Goal: Navigation & Orientation: Find specific page/section

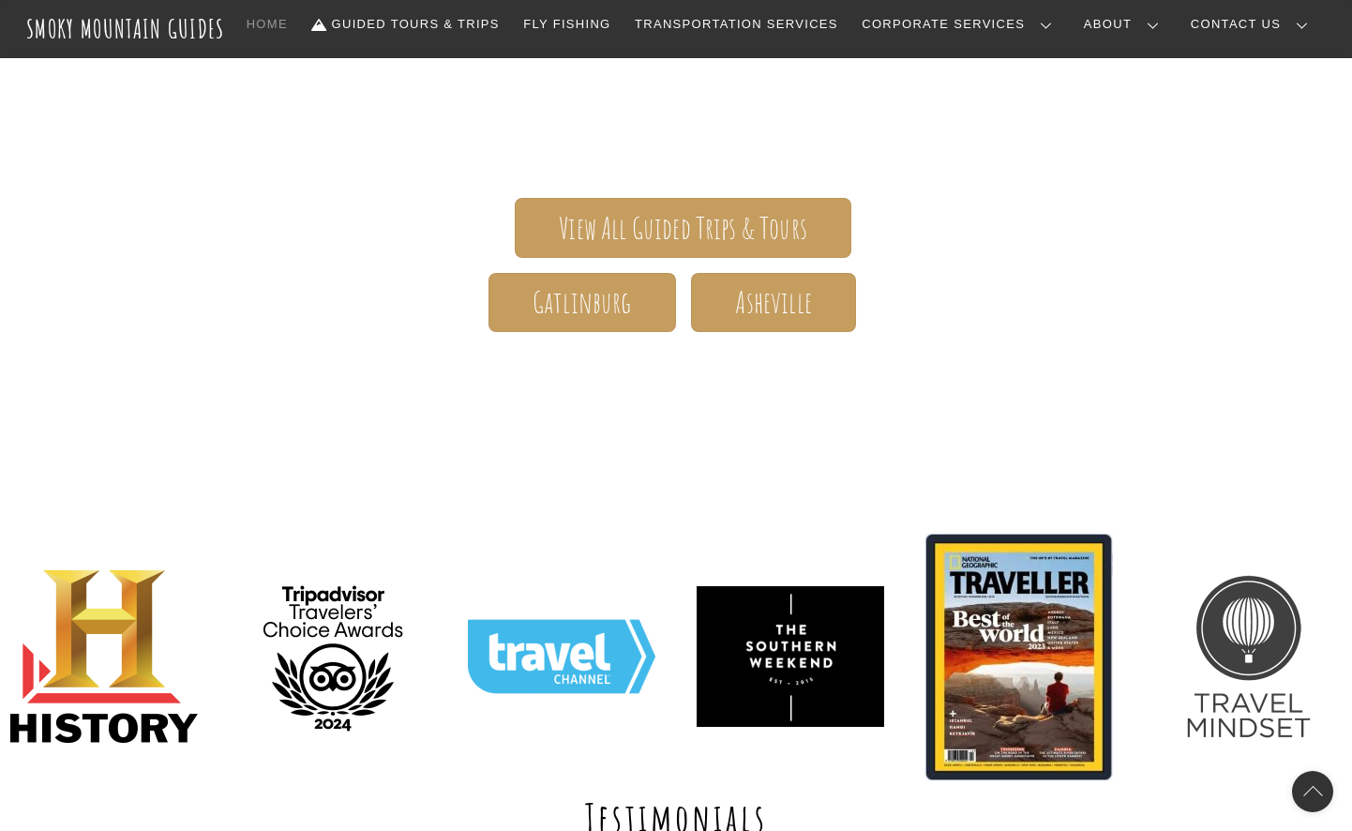
scroll to position [352, 0]
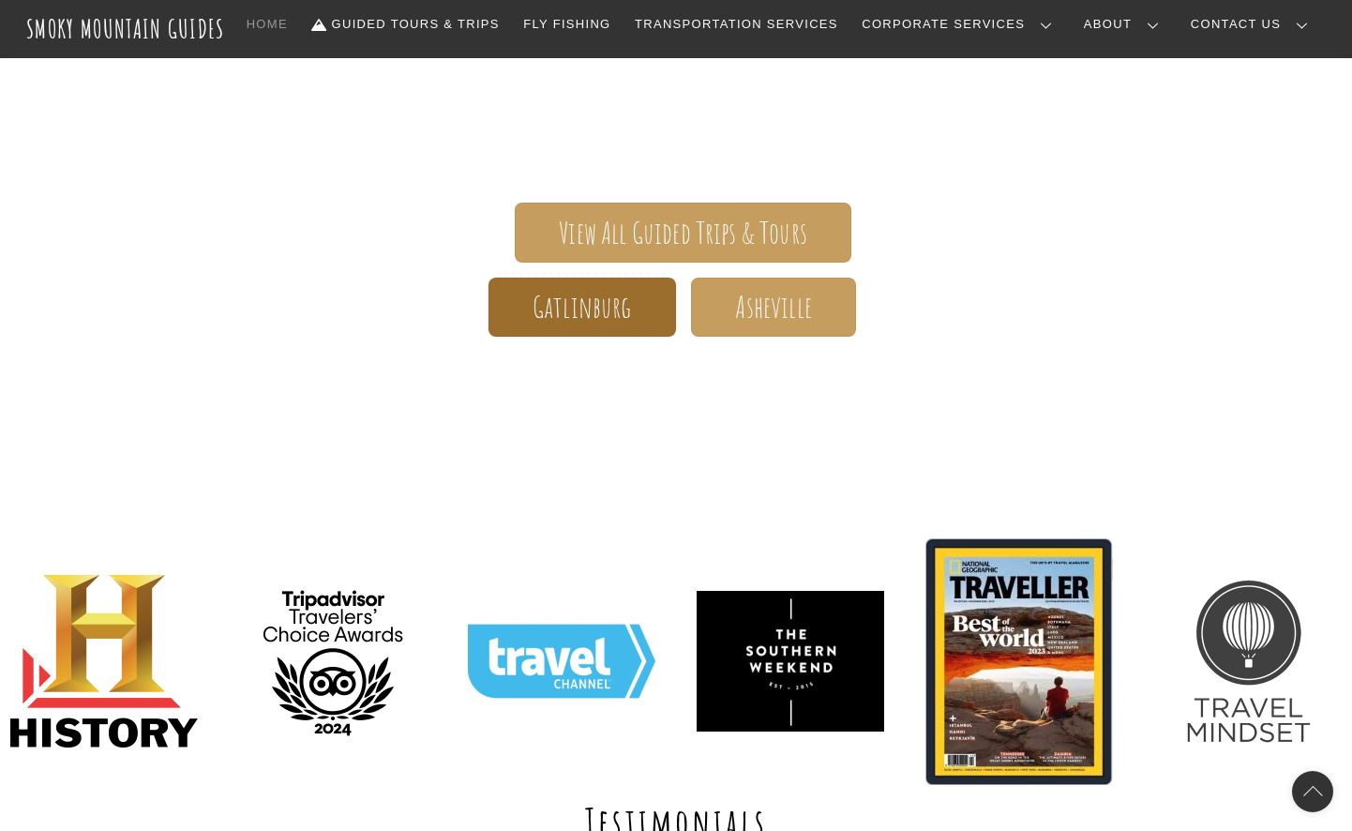
click at [648, 321] on link "Gatlinburg" at bounding box center [583, 307] width 188 height 59
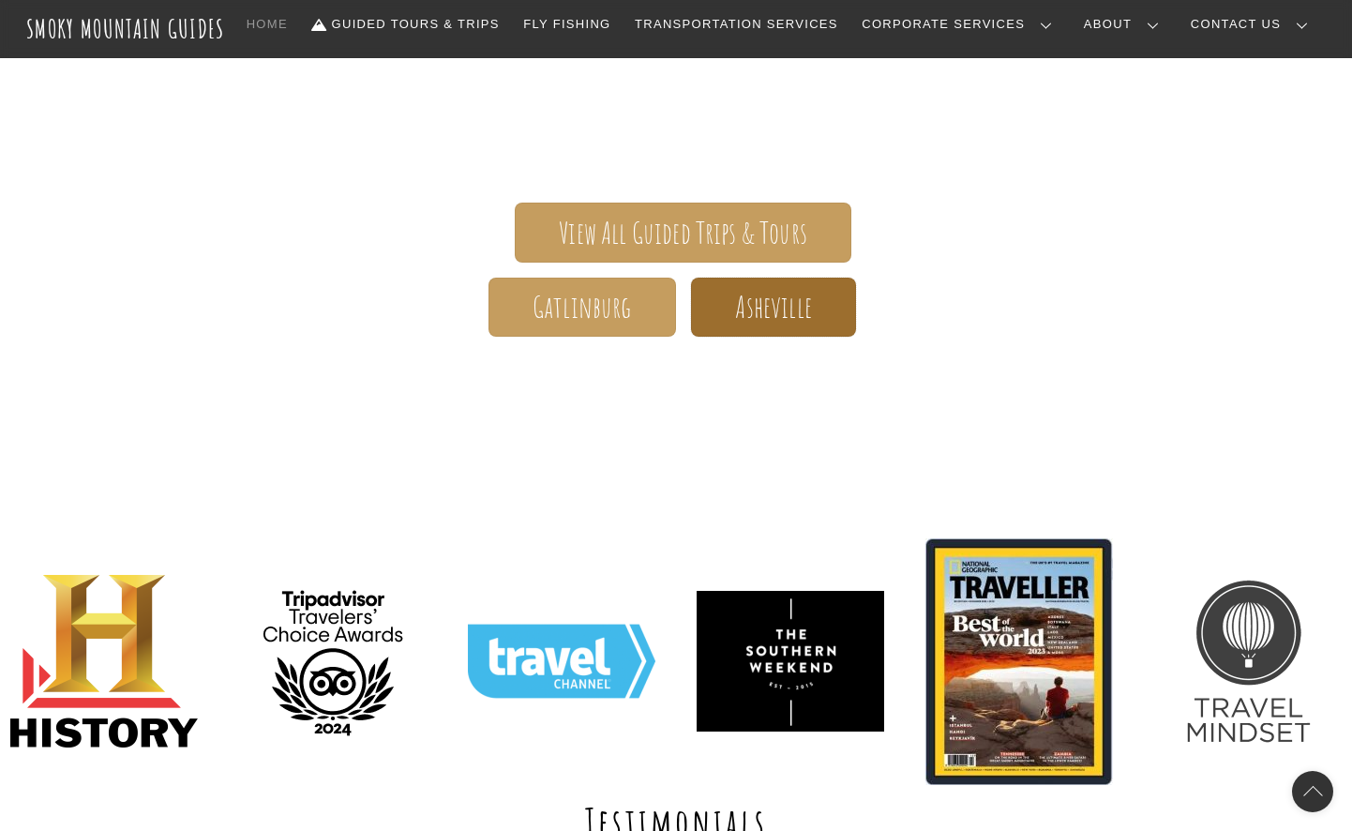
click at [784, 309] on span "Asheville" at bounding box center [773, 307] width 76 height 20
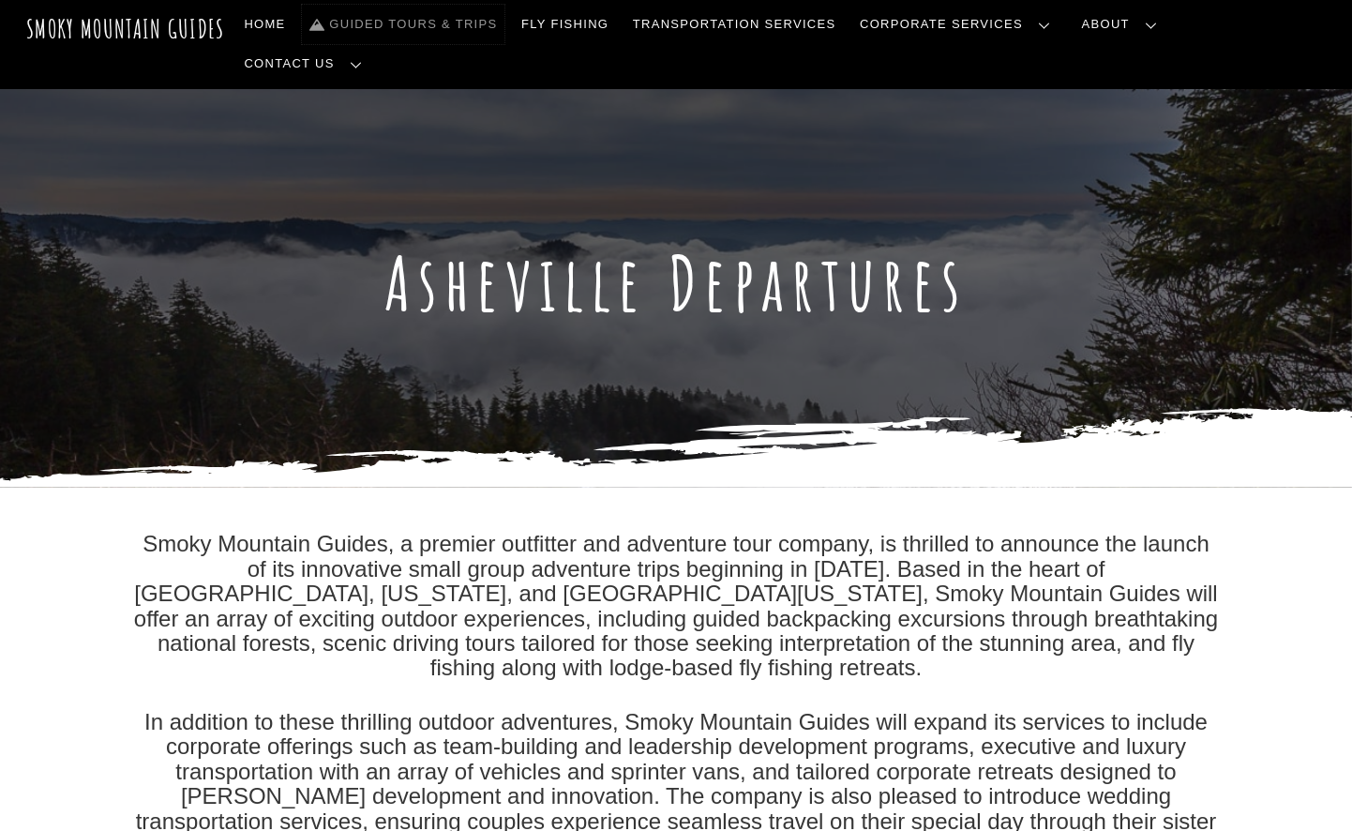
click at [505, 29] on link "Guided Tours & Trips" at bounding box center [403, 24] width 203 height 39
